Goal: Information Seeking & Learning: Learn about a topic

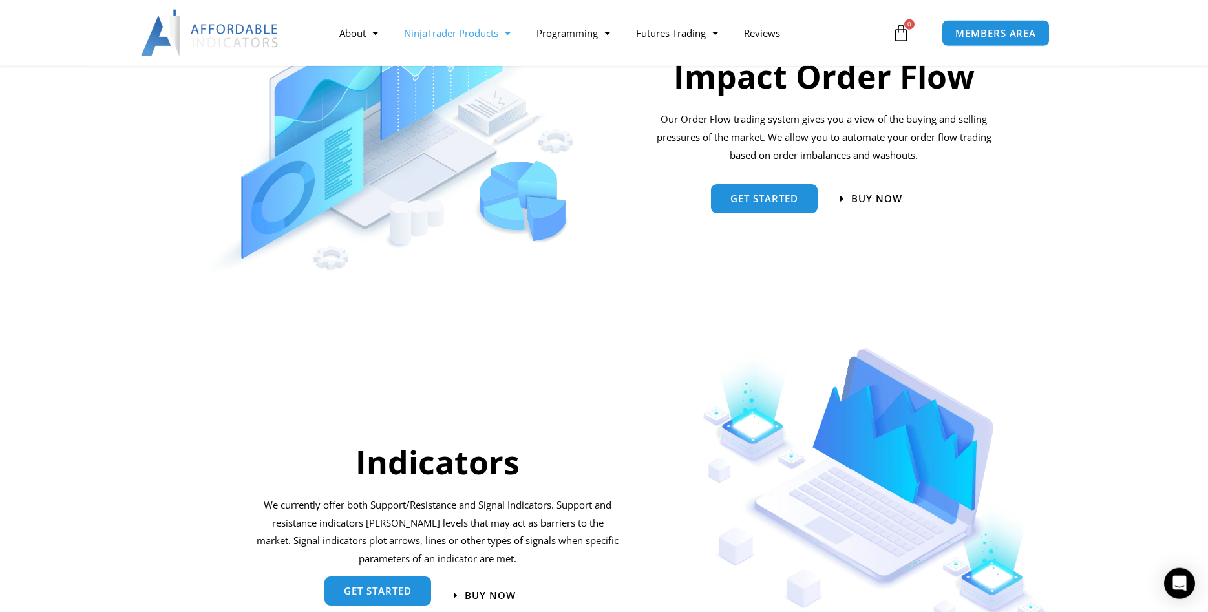
scroll to position [989, 0]
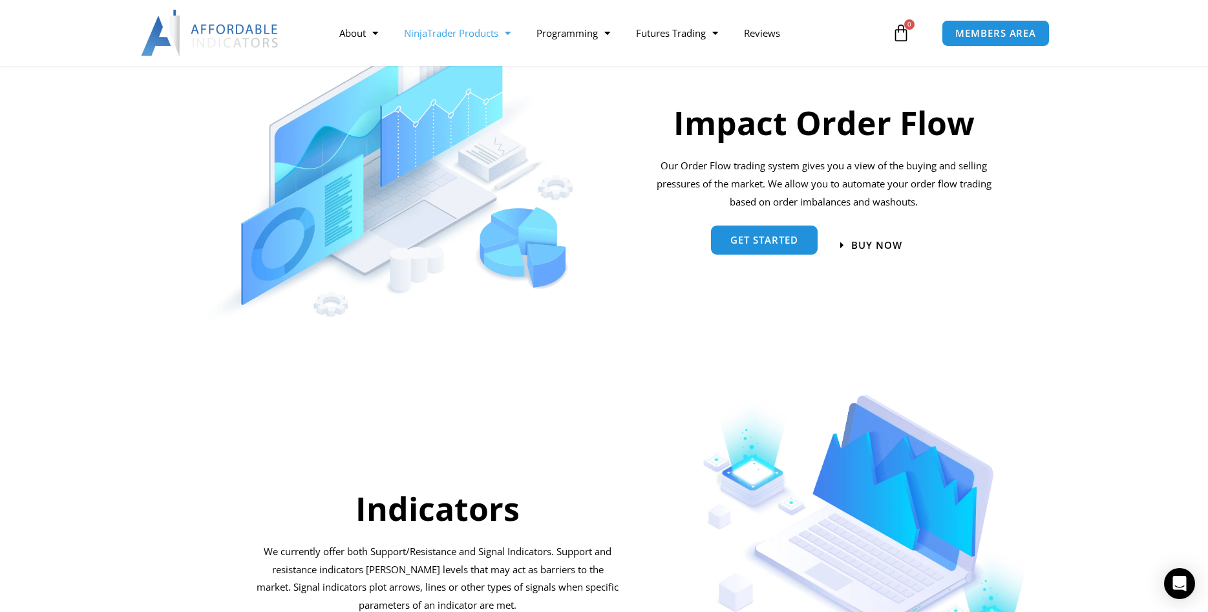
click at [794, 237] on span "Get started" at bounding box center [764, 240] width 68 height 10
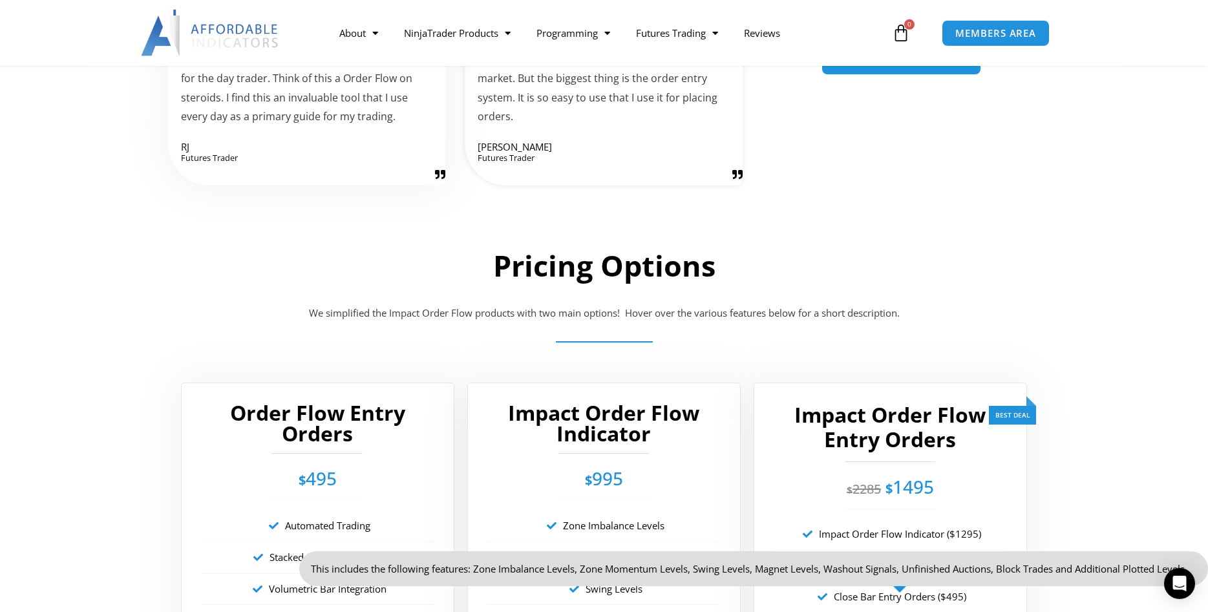
scroll to position [1994, 0]
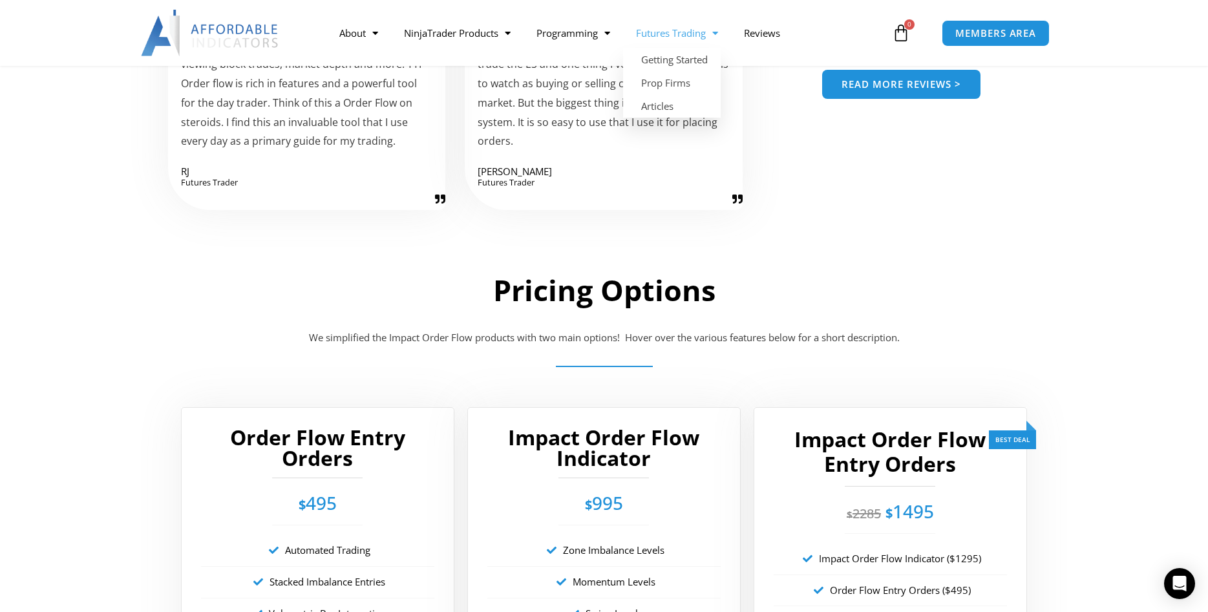
click at [659, 33] on link "Futures Trading" at bounding box center [677, 33] width 108 height 30
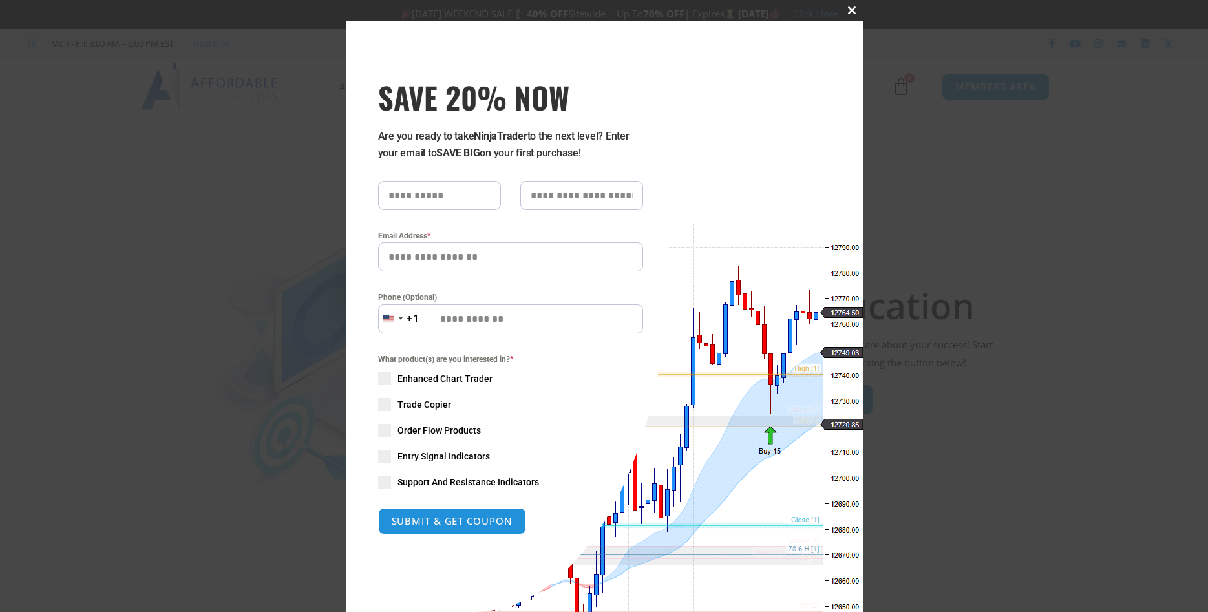
click at [851, 4] on button "Close this module" at bounding box center [852, 10] width 21 height 21
